Goal: Navigation & Orientation: Go to known website

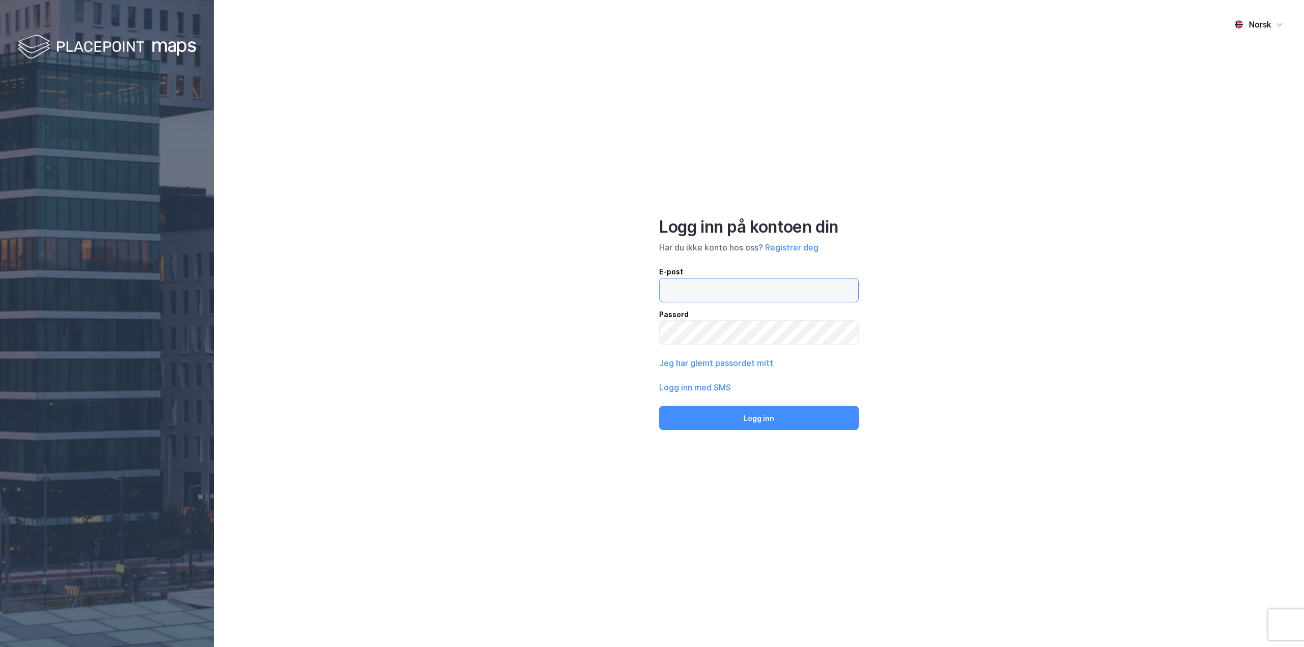
click at [734, 289] on input "email" at bounding box center [759, 290] width 199 height 23
click at [537, 255] on div "Norsk Logg inn på kontoen din Har du ikke konto hos oss? Registrer deg E-post P…" at bounding box center [759, 323] width 1090 height 647
